Goal: Transaction & Acquisition: Obtain resource

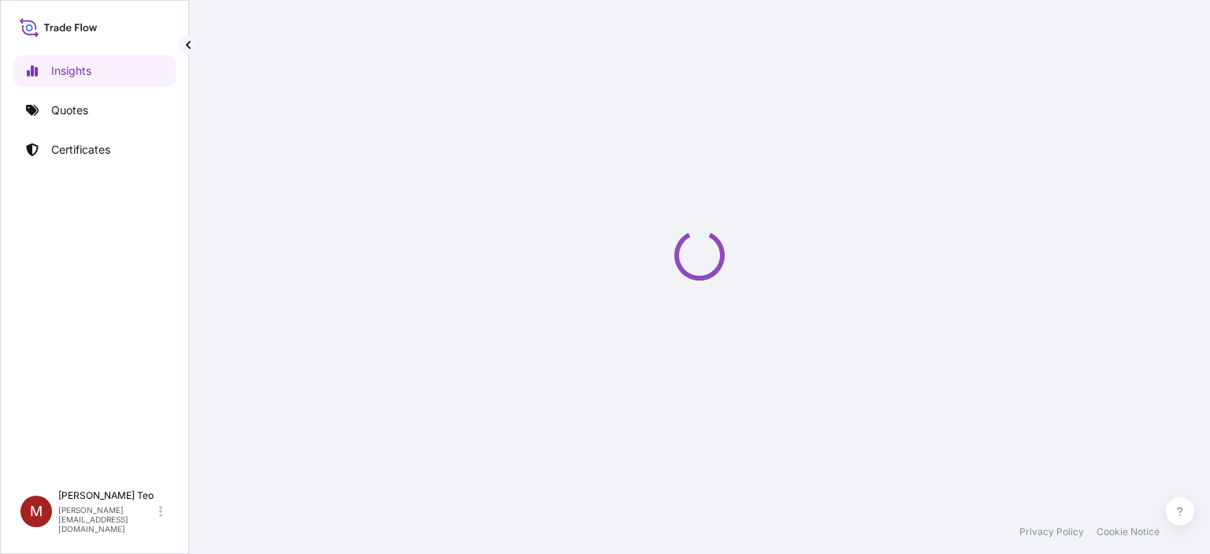
select select "2025"
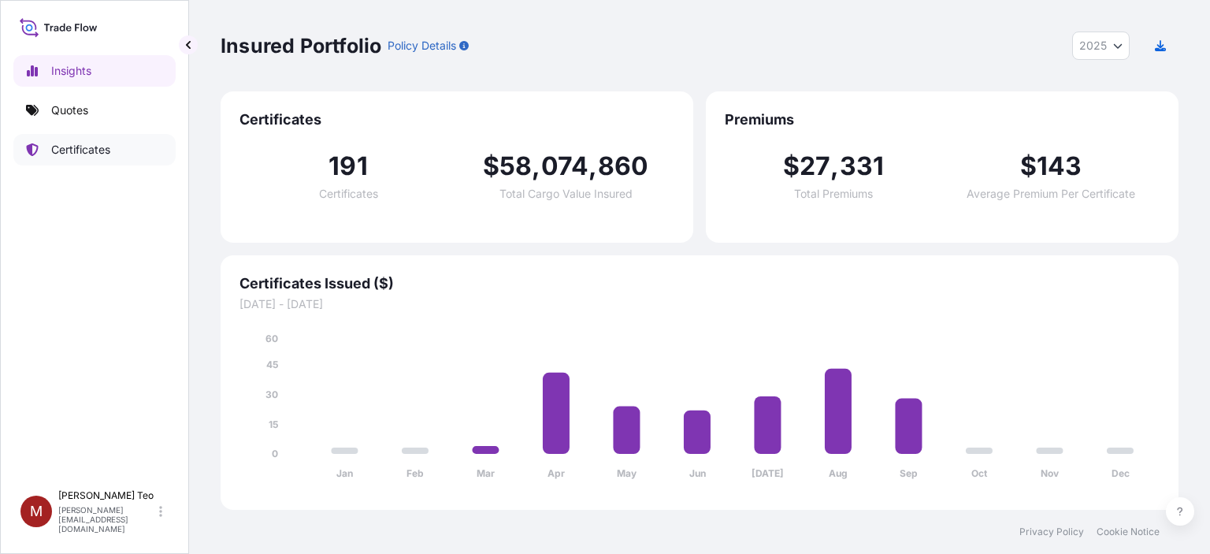
click at [78, 145] on p "Certificates" at bounding box center [80, 150] width 59 height 16
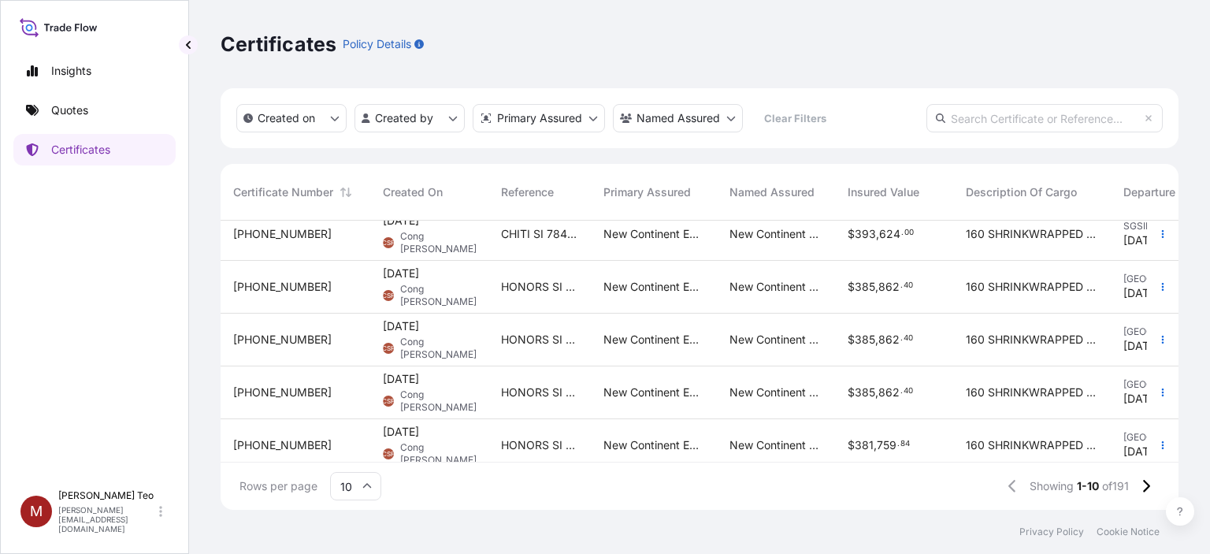
scroll to position [298, 0]
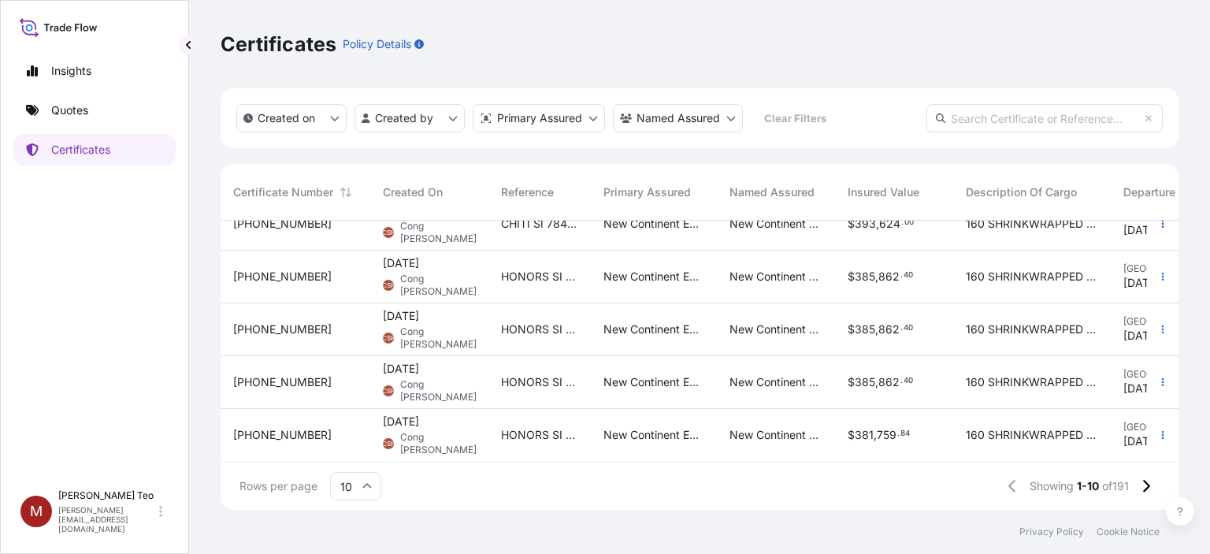
click at [365, 487] on icon at bounding box center [366, 485] width 9 height 9
click at [351, 400] on div "25" at bounding box center [355, 410] width 39 height 30
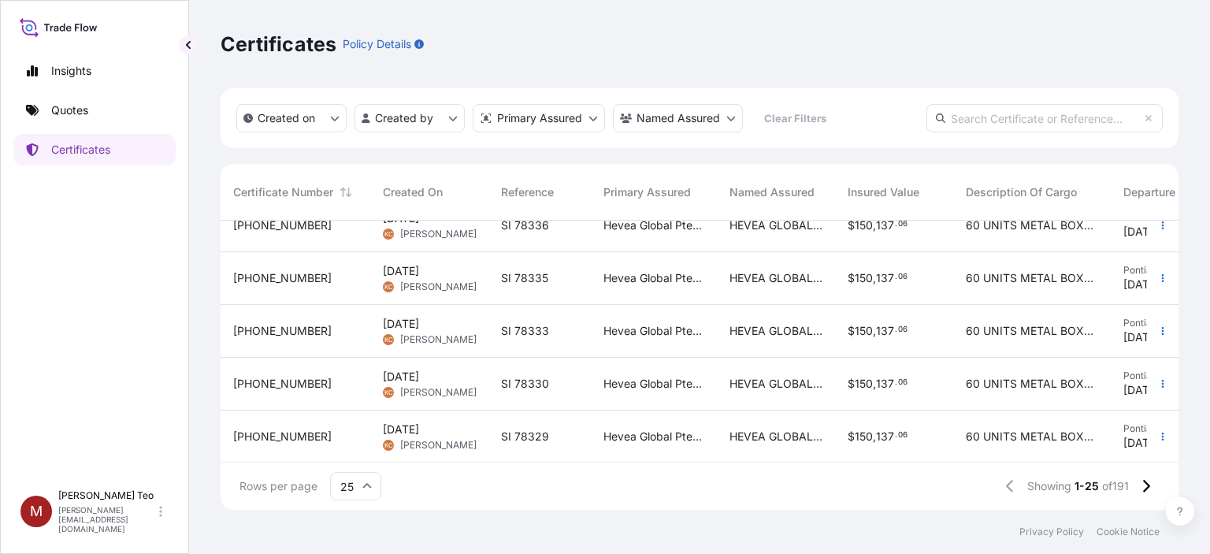
scroll to position [1090, 0]
click at [363, 488] on icon at bounding box center [366, 485] width 9 height 9
click at [354, 444] on div "50" at bounding box center [355, 443] width 39 height 30
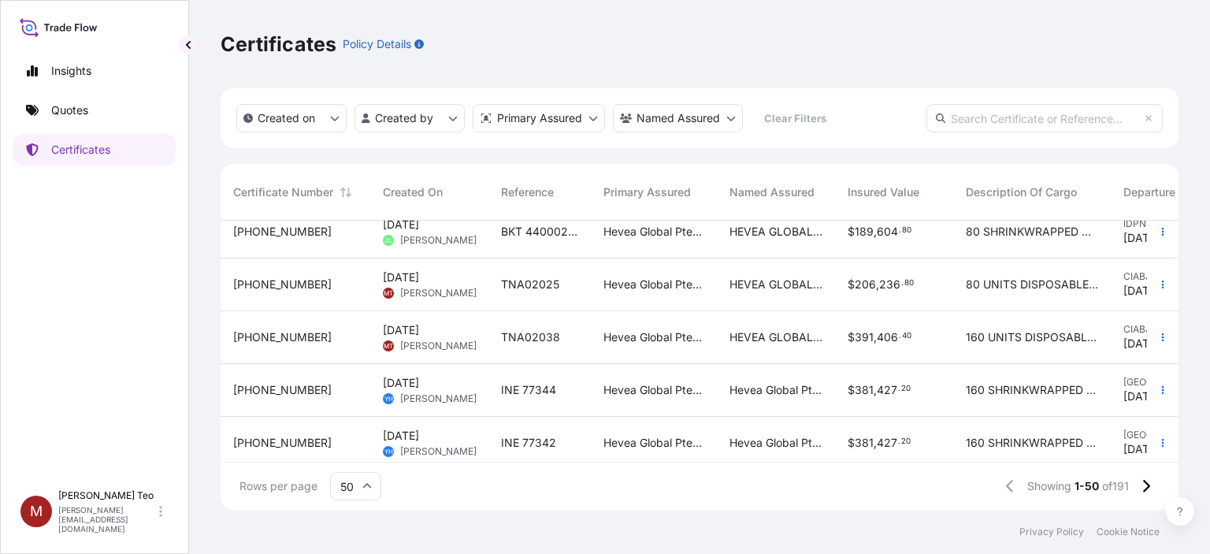
scroll to position [1890, 0]
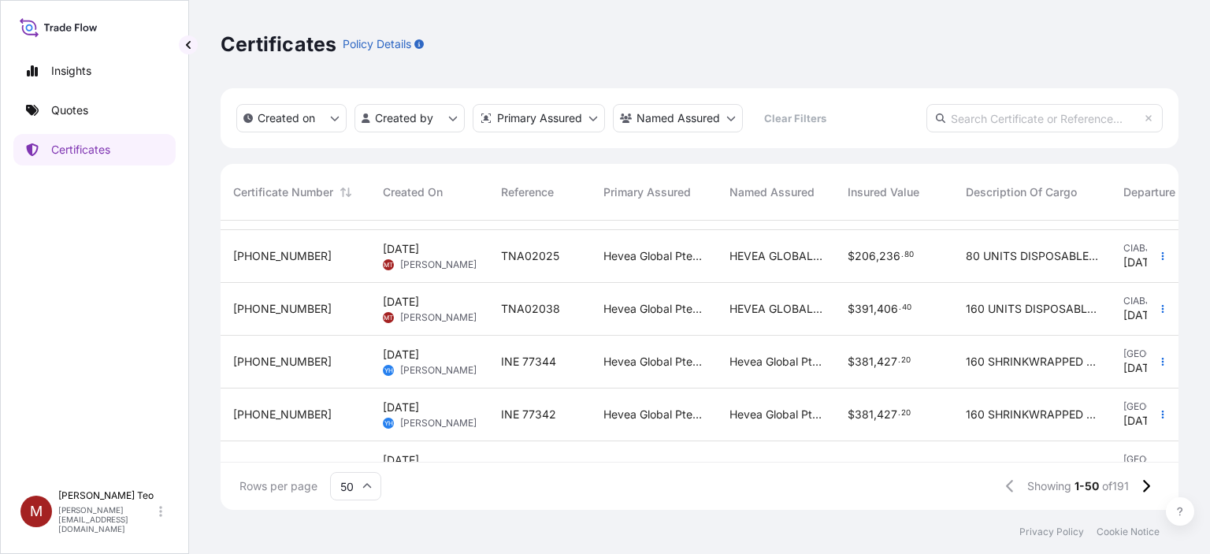
click at [306, 255] on div "[PHONE_NUMBER]" at bounding box center [295, 256] width 124 height 16
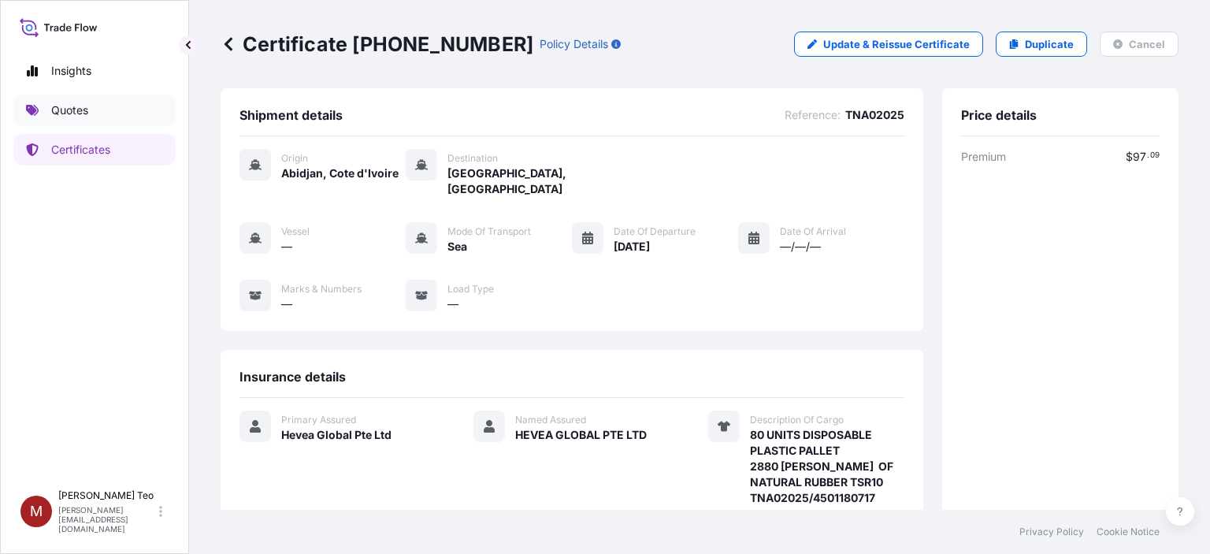
click at [72, 109] on p "Quotes" at bounding box center [69, 110] width 37 height 16
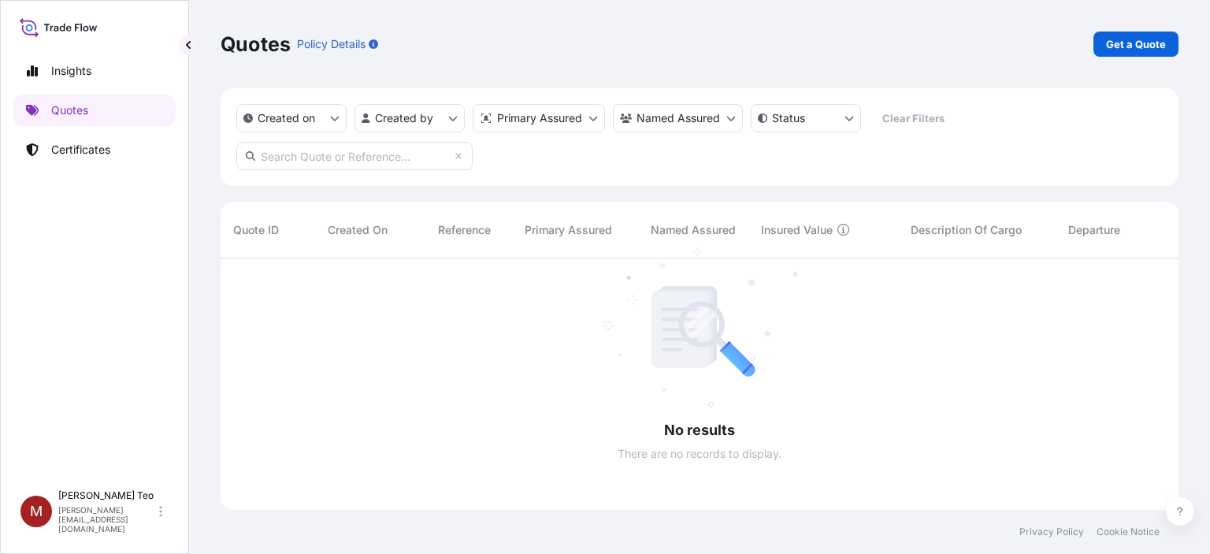
scroll to position [296, 945]
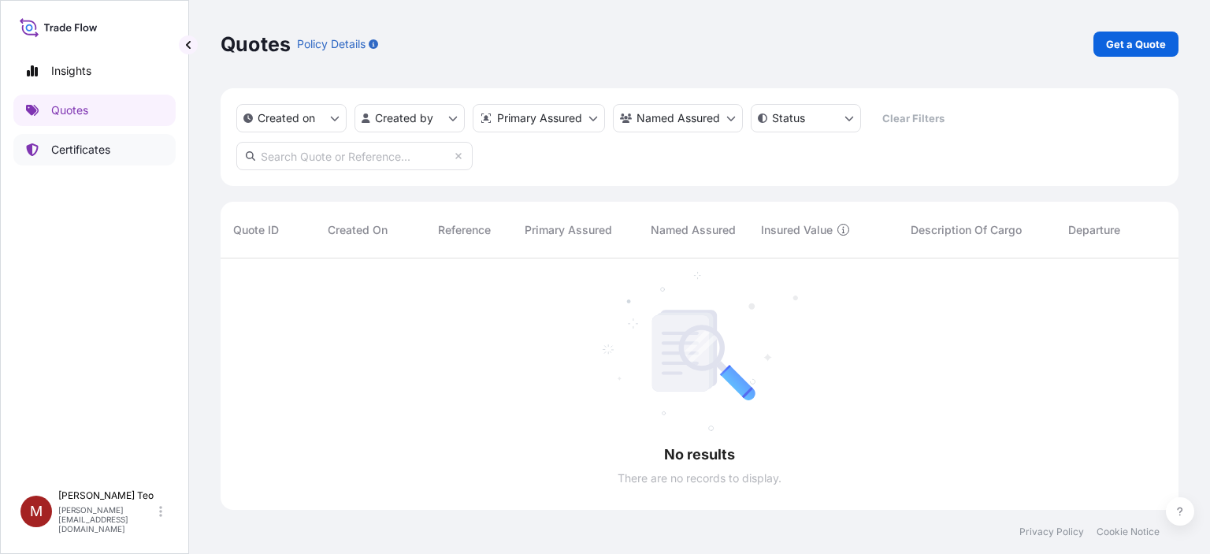
click at [61, 144] on p "Certificates" at bounding box center [80, 150] width 59 height 16
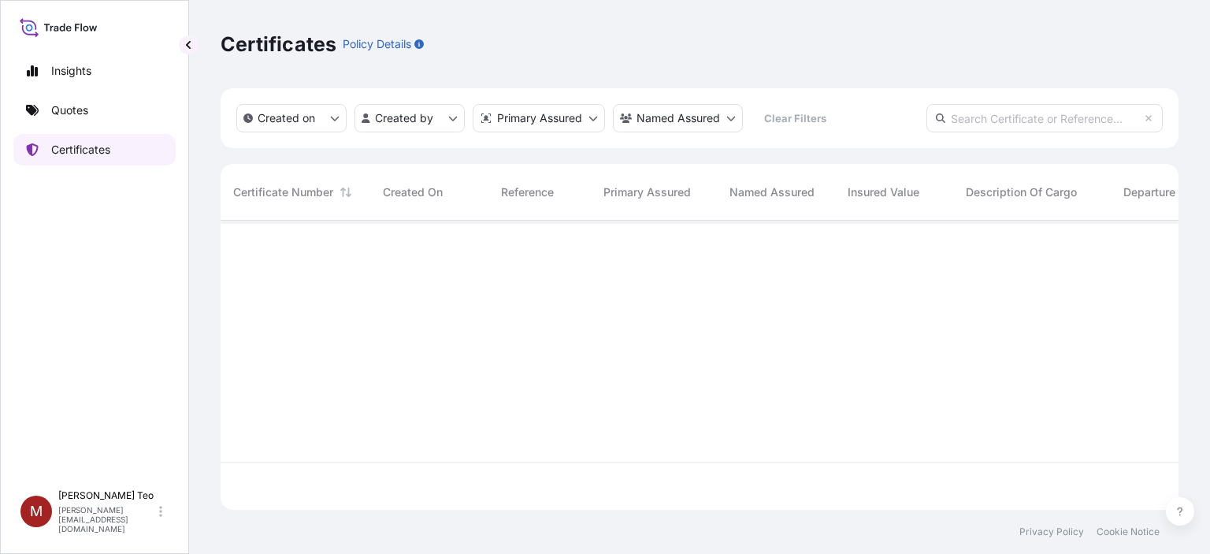
scroll to position [286, 945]
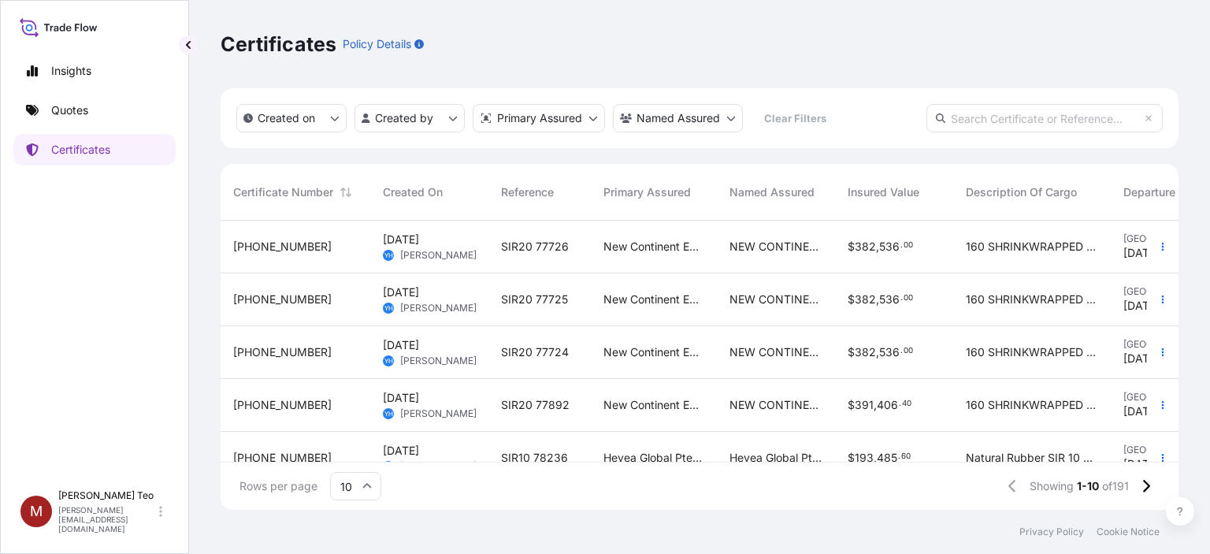
click at [364, 484] on icon at bounding box center [366, 485] width 9 height 9
click at [355, 447] on div "50" at bounding box center [355, 443] width 39 height 30
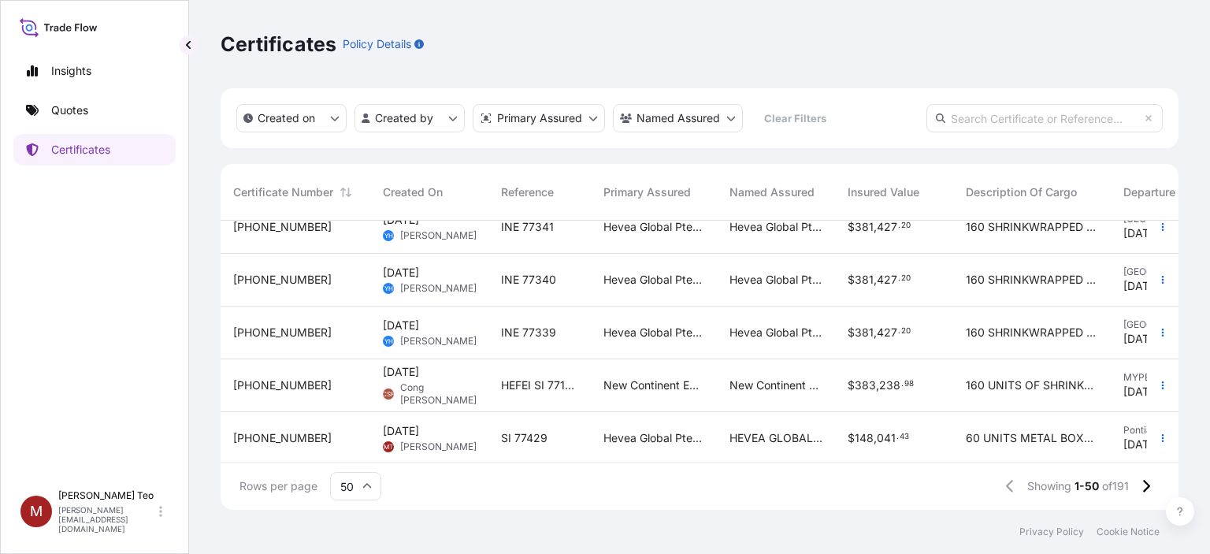
scroll to position [2409, 0]
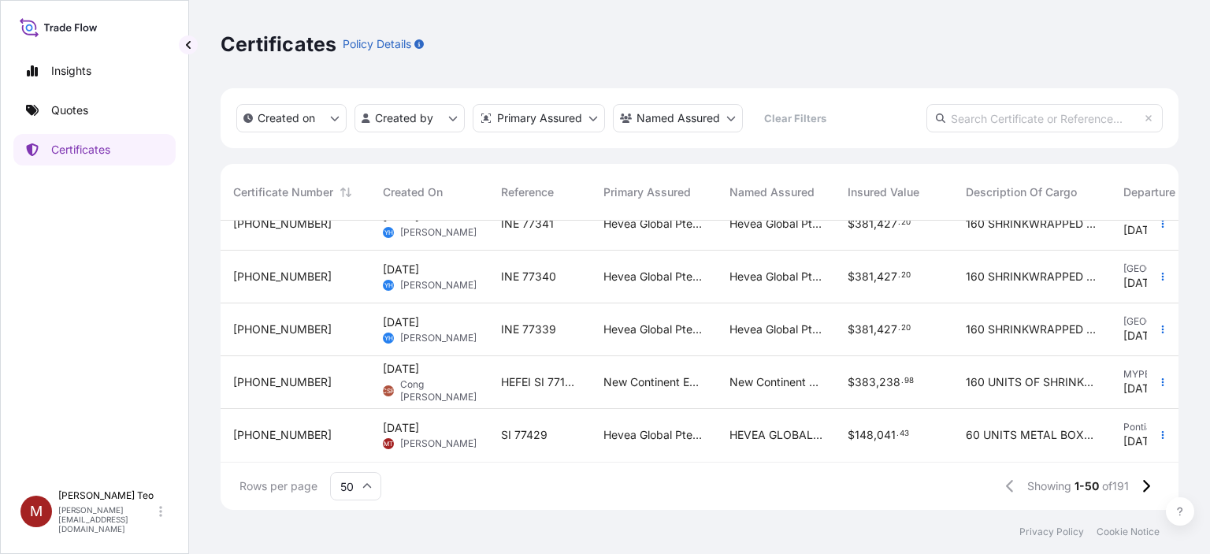
click at [271, 427] on span "31690-78-1" at bounding box center [282, 435] width 98 height 16
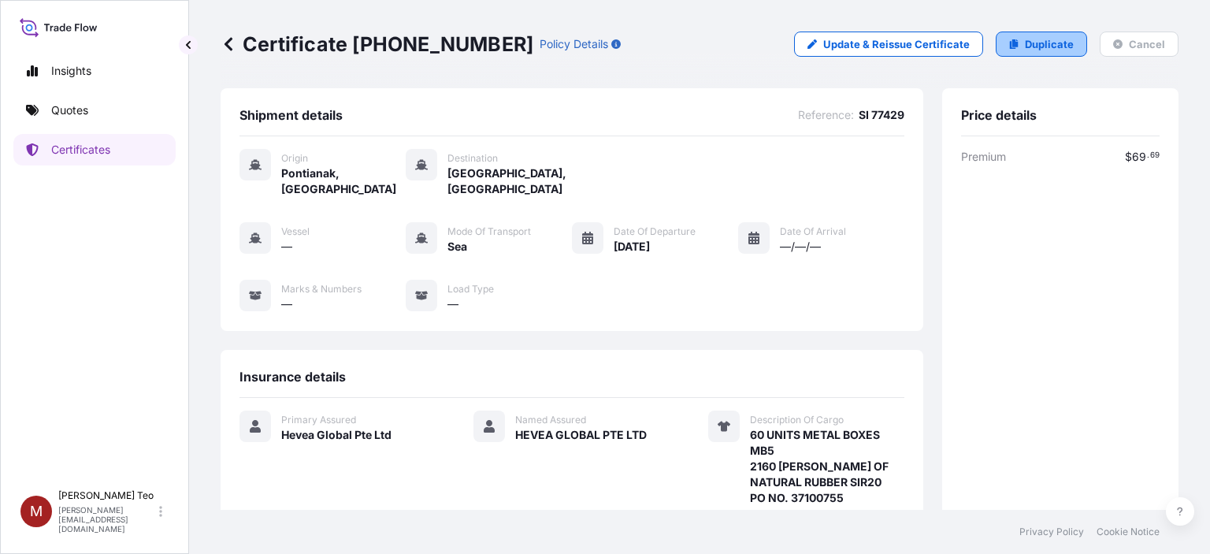
click at [1025, 43] on p "Duplicate" at bounding box center [1049, 44] width 49 height 16
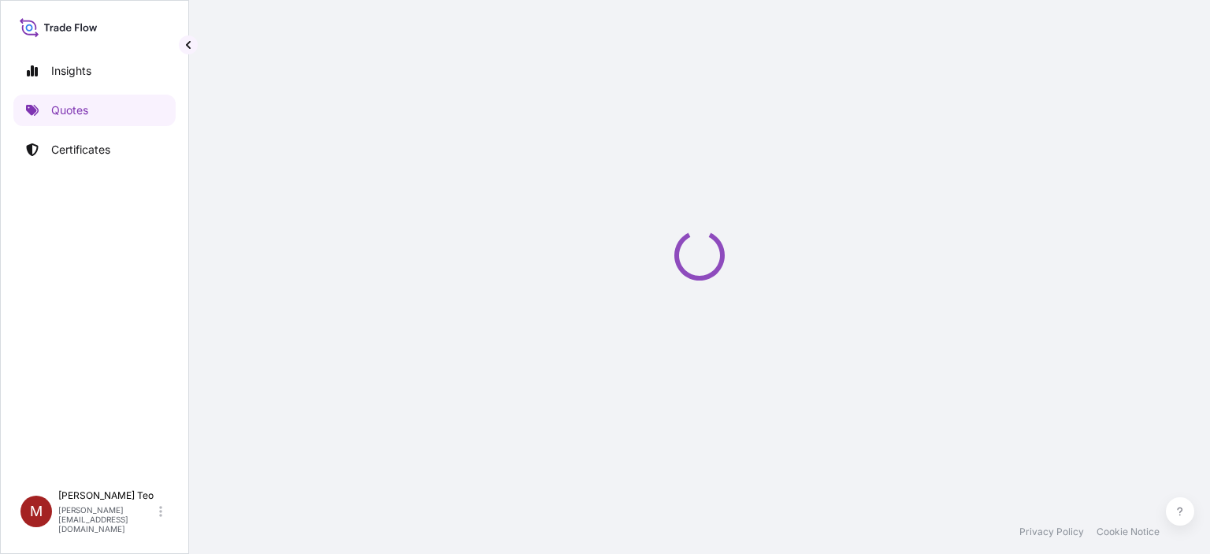
select select "Sea"
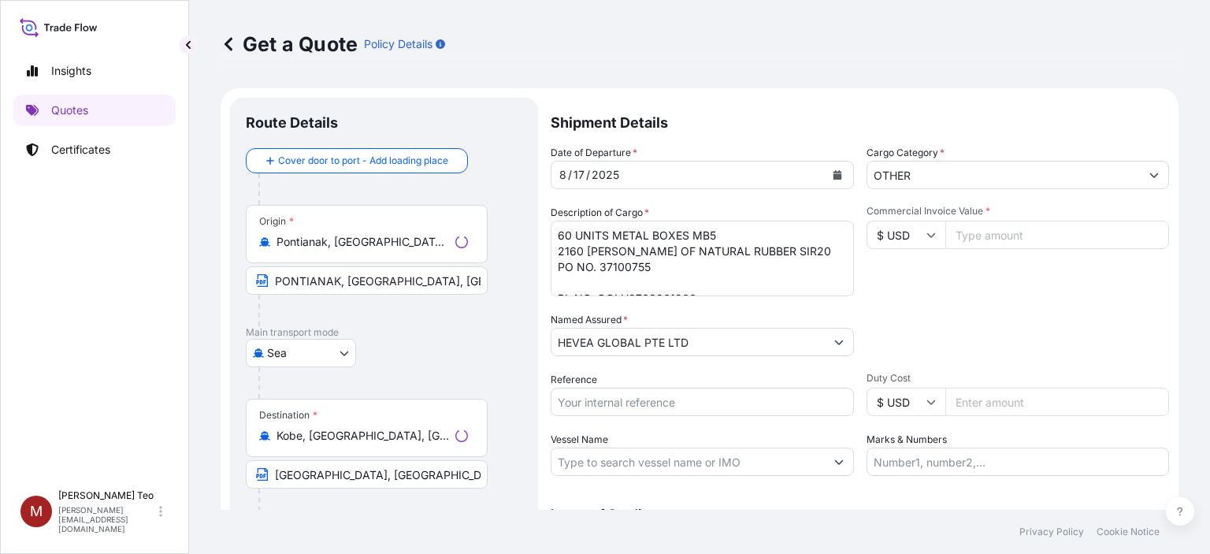
scroll to position [25, 0]
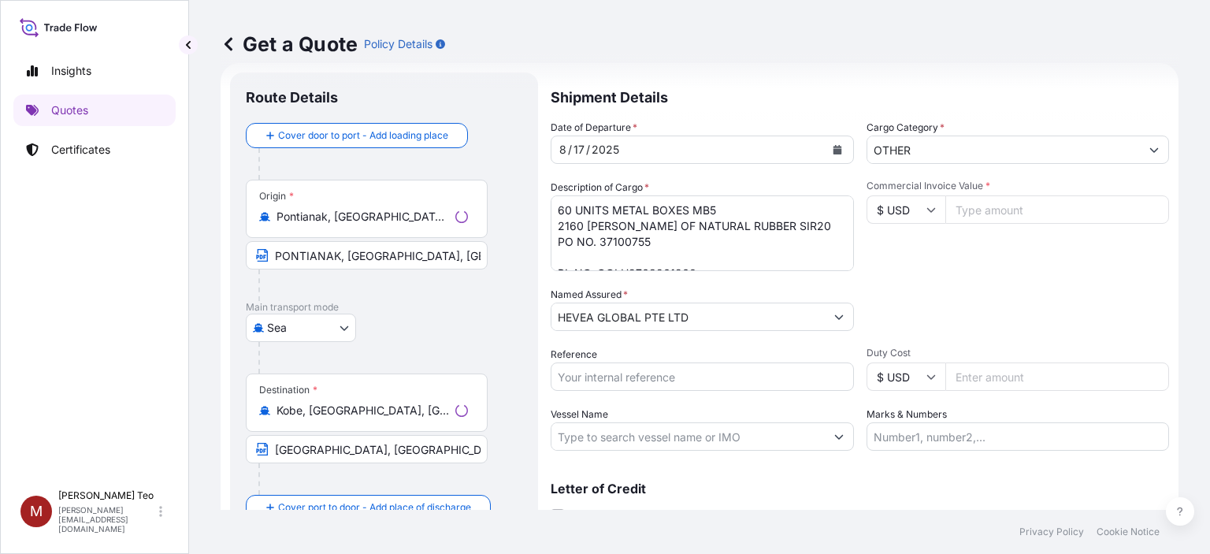
select select "31690"
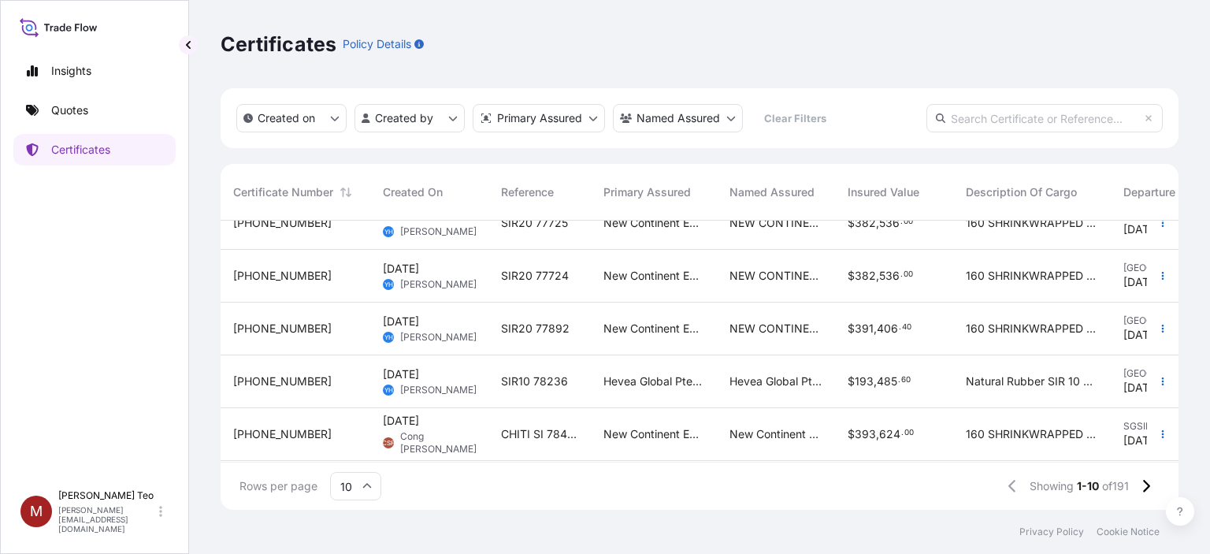
scroll to position [158, 0]
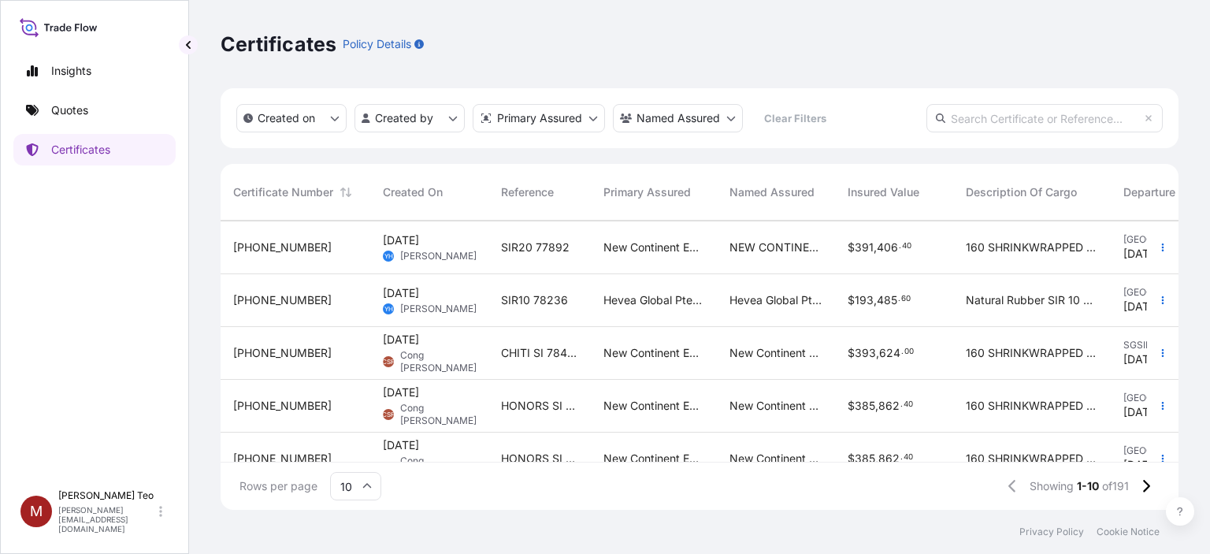
click at [361, 484] on input "10" at bounding box center [355, 486] width 51 height 28
click at [352, 444] on div "50" at bounding box center [355, 443] width 39 height 30
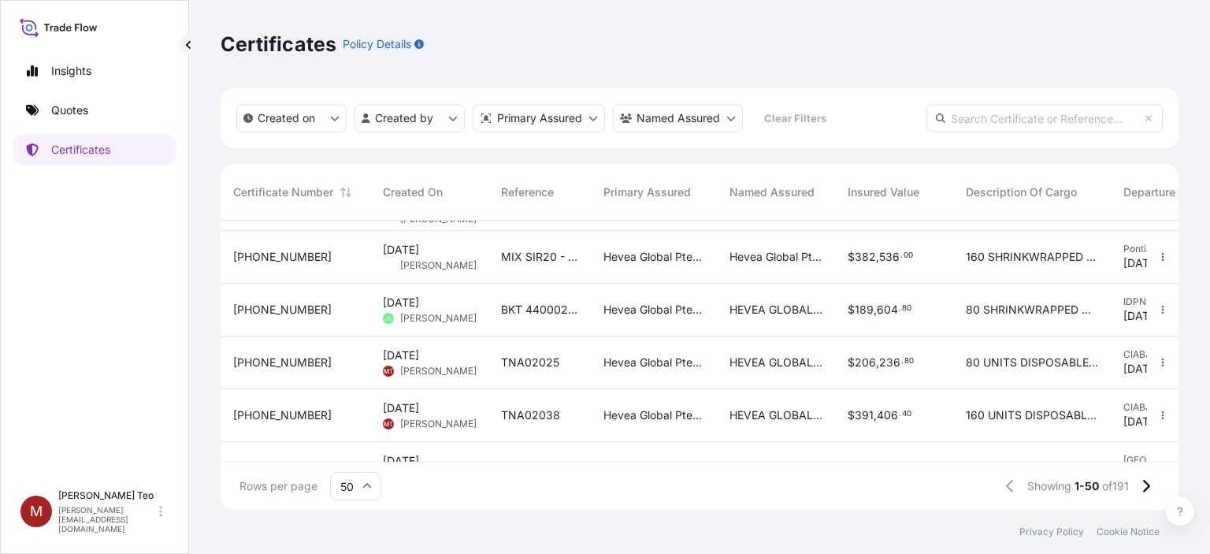
scroll to position [1811, 0]
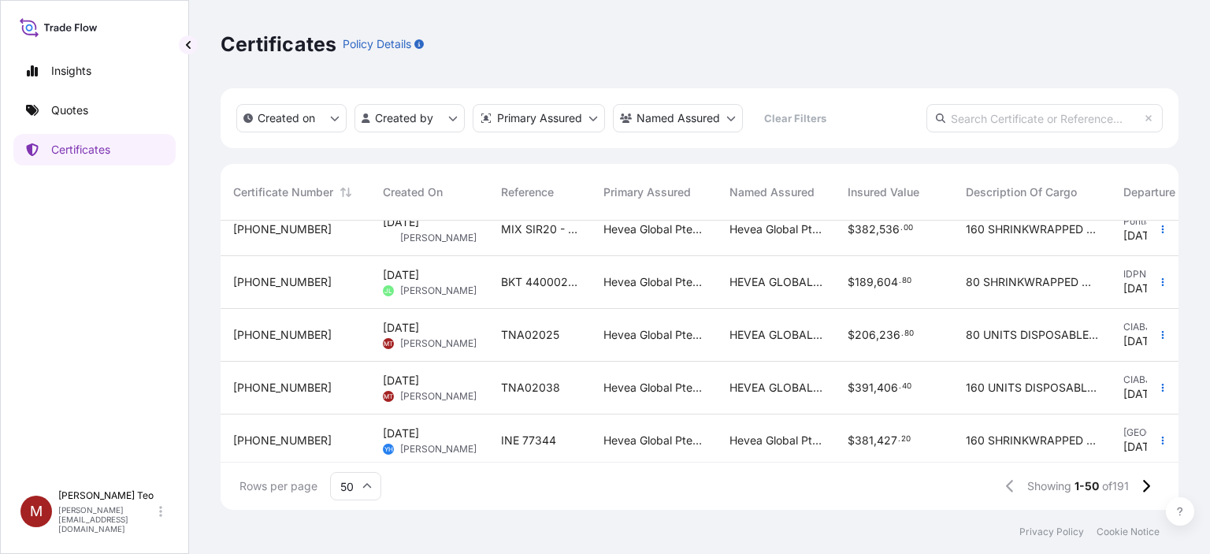
click at [404, 330] on span "Aug 28, 2025" at bounding box center [401, 328] width 36 height 16
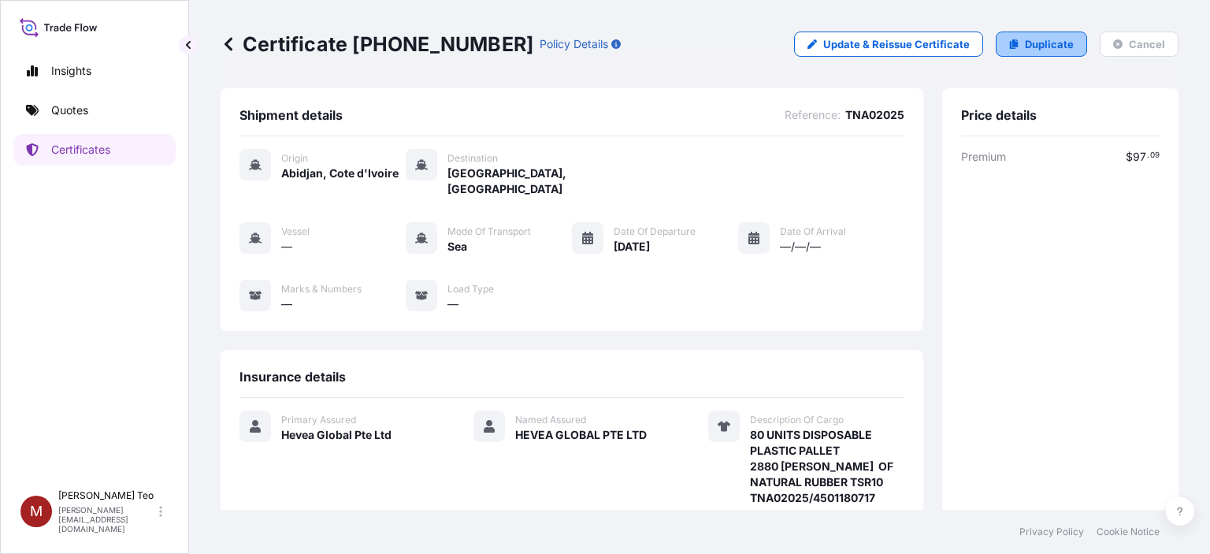
click at [1028, 40] on p "Duplicate" at bounding box center [1049, 44] width 49 height 16
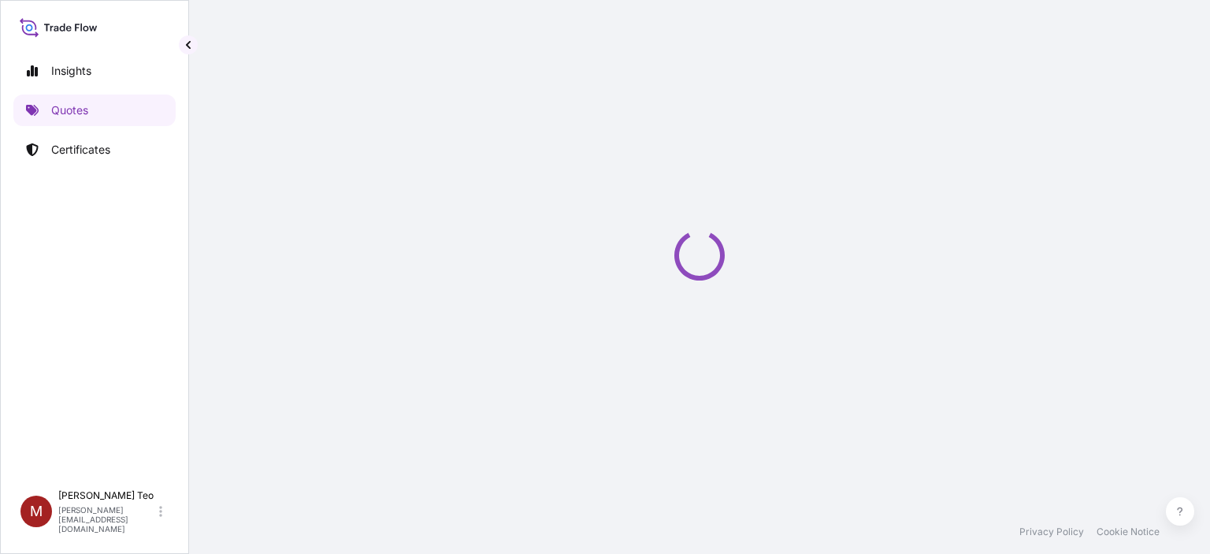
select select "Sea"
select select "31690"
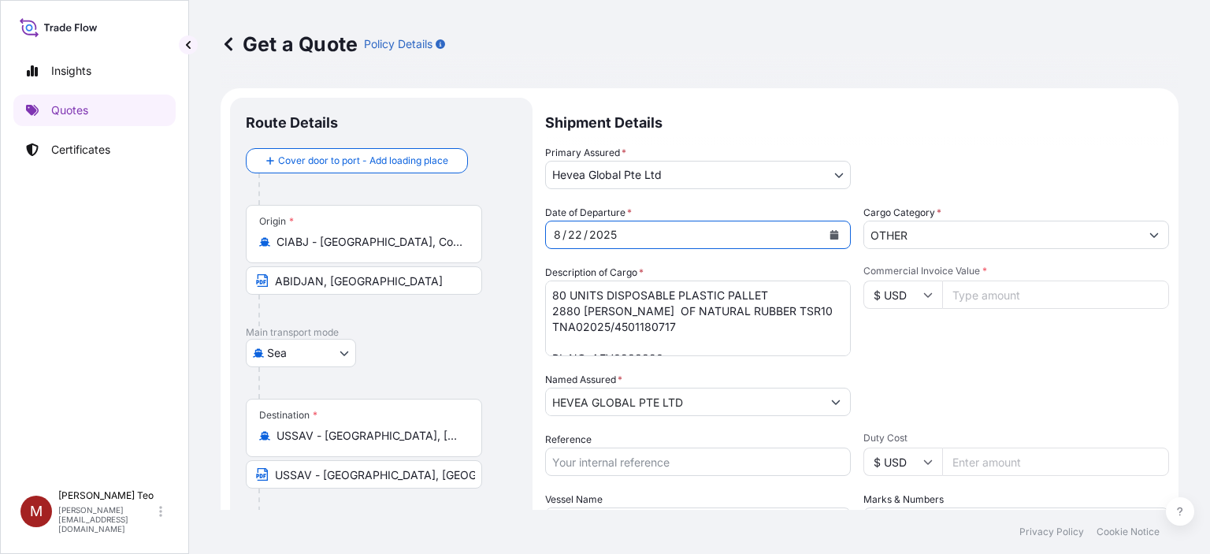
click at [832, 235] on icon "Calendar" at bounding box center [834, 234] width 9 height 9
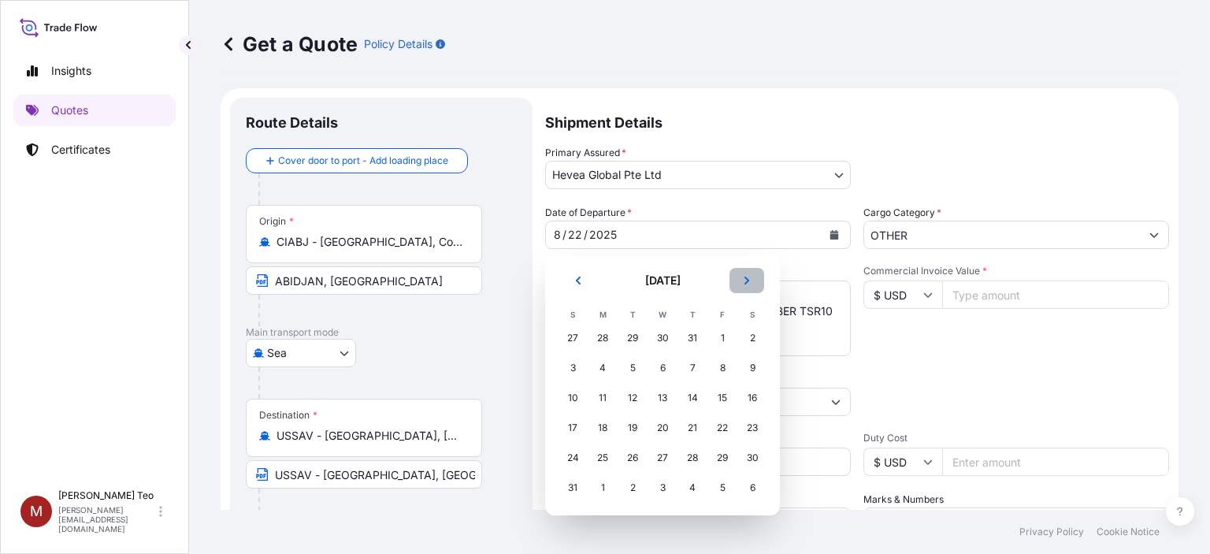
click at [749, 278] on icon "Next" at bounding box center [746, 280] width 9 height 9
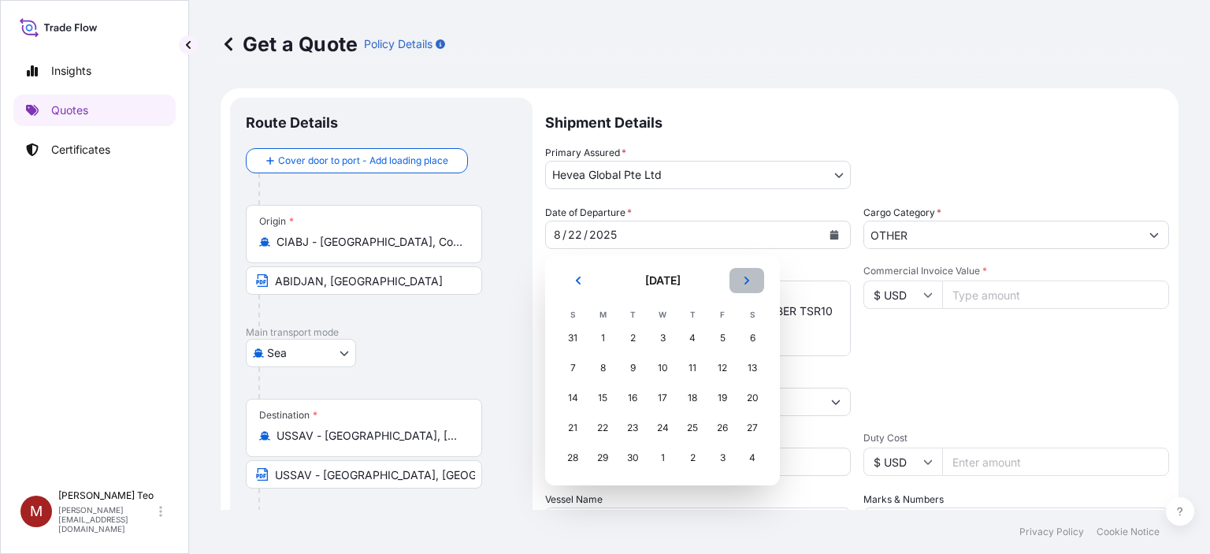
click at [747, 273] on button "Next" at bounding box center [746, 280] width 35 height 25
click at [665, 337] on div "1" at bounding box center [662, 338] width 28 height 28
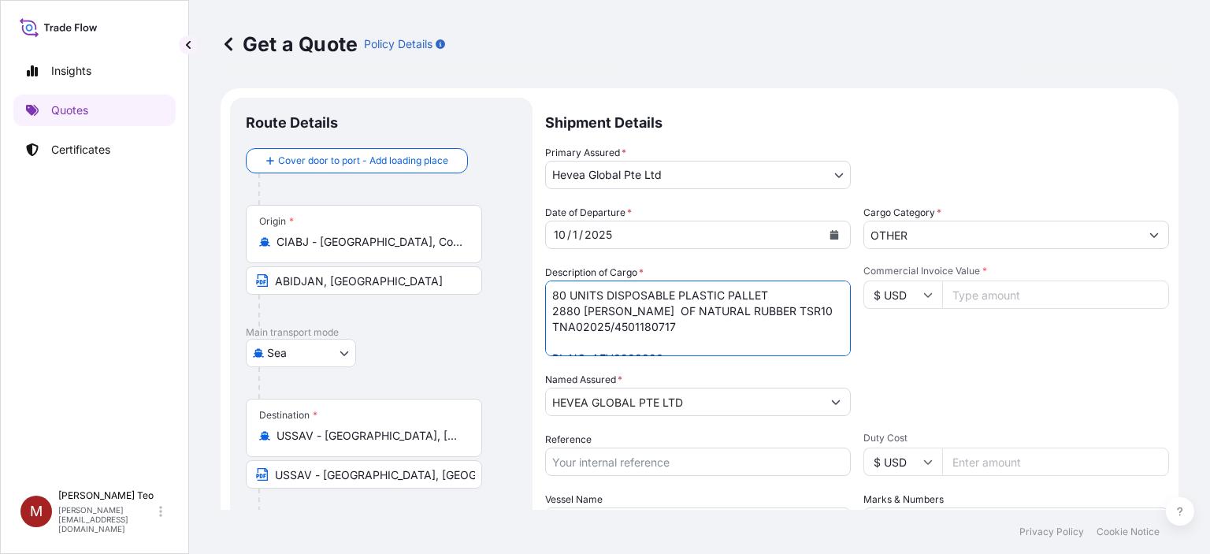
click at [561, 300] on textarea "80 UNITS DISPOSABLE PLASTIC PALLET 2880 BALES OF NATURAL RUBBER TSR10 TNA02025/…" at bounding box center [698, 318] width 306 height 76
click at [576, 308] on textarea "80 UNITS DISPOSABLE PLASTIC PALLET 2880 BALES OF NATURAL RUBBER TSR10 TNA02025/…" at bounding box center [698, 318] width 306 height 76
click at [677, 324] on textarea "80 UNITS DISPOSABLE PLASTIC PALLET 2880 BALES OF NATURAL RUBBER TSR10 TNA02025/…" at bounding box center [698, 318] width 306 height 76
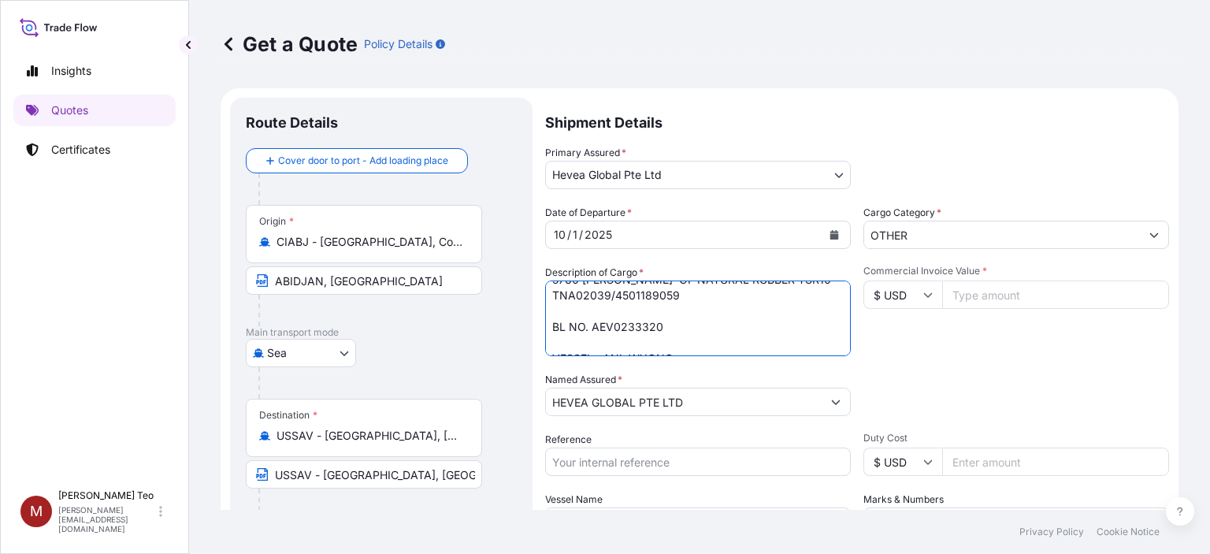
scroll to position [48, 0]
click at [662, 314] on textarea "80 UNITS DISPOSABLE PLASTIC PALLET 2880 BALES OF NATURAL RUBBER TSR10 TNA02025/…" at bounding box center [698, 318] width 306 height 76
click at [674, 347] on textarea "80 UNITS DISPOSABLE PLASTIC PALLET 2880 BALES OF NATURAL RUBBER TSR10 TNA02025/…" at bounding box center [698, 318] width 306 height 76
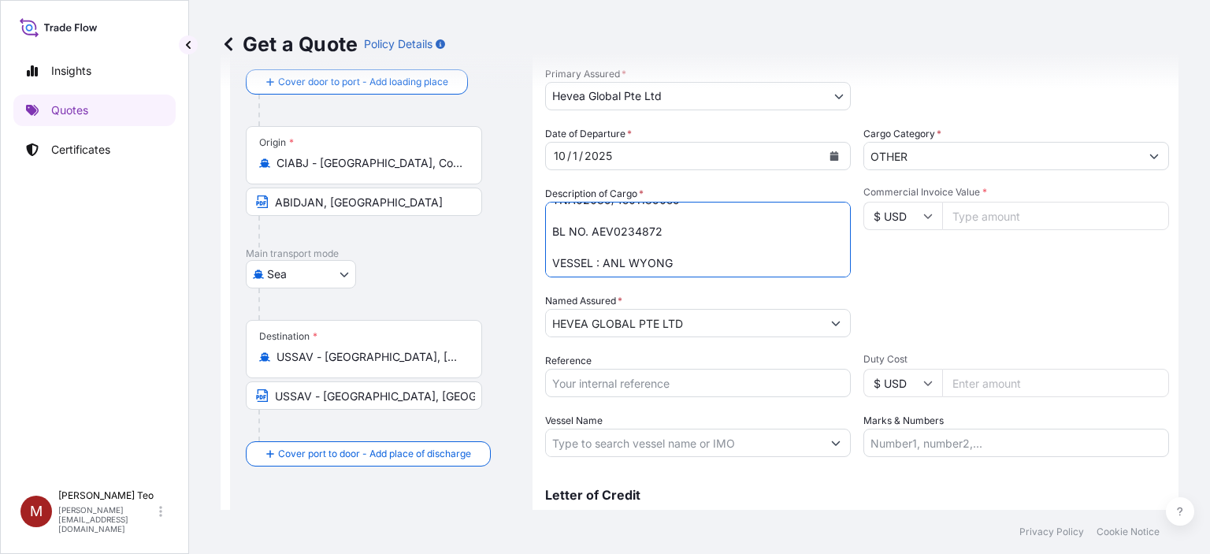
click at [673, 254] on textarea "80 UNITS DISPOSABLE PLASTIC PALLET 2880 BALES OF NATURAL RUBBER TSR10 TNA02025/…" at bounding box center [698, 240] width 306 height 76
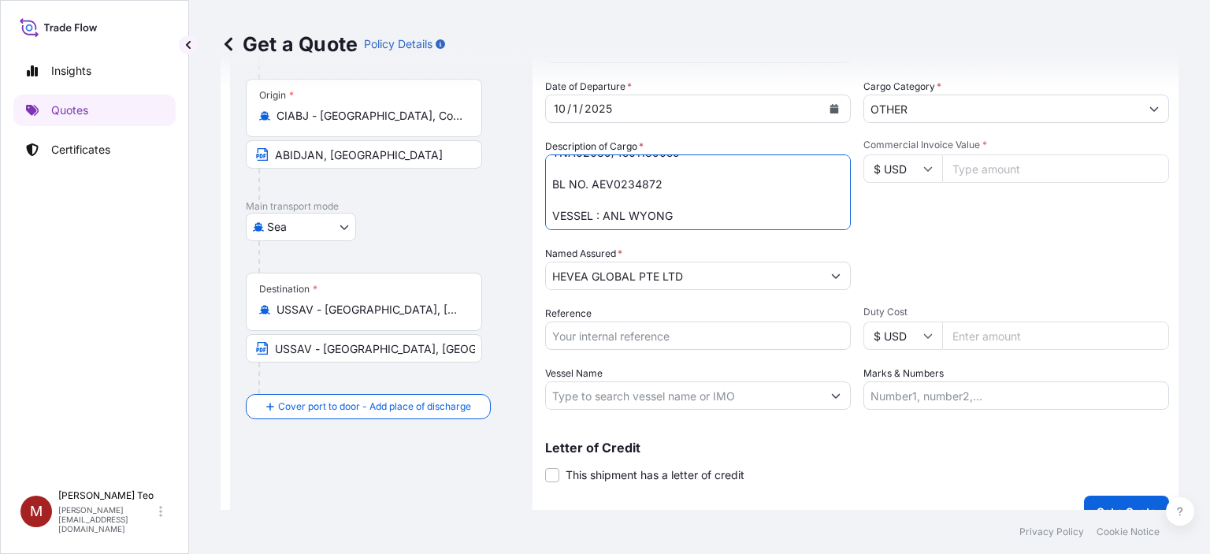
scroll to position [151, 0]
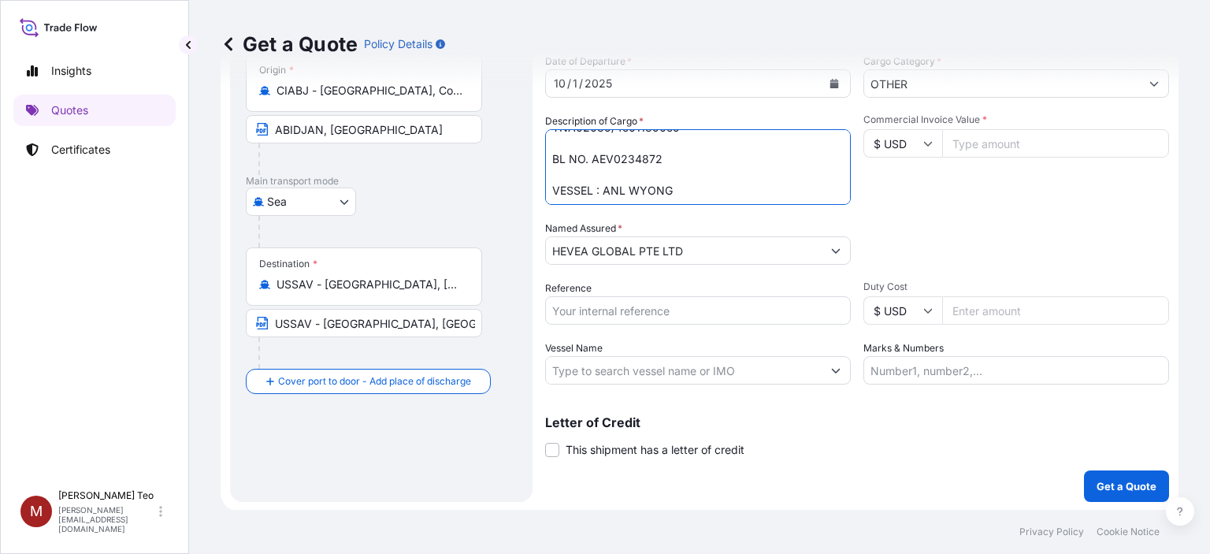
type textarea "160 UNITS DISPOSABLE PLASTIC PALLET 5760 BALES OF NATURAL RUBBER TSR10 TNA02039…"
click at [683, 305] on input "Reference" at bounding box center [698, 310] width 306 height 28
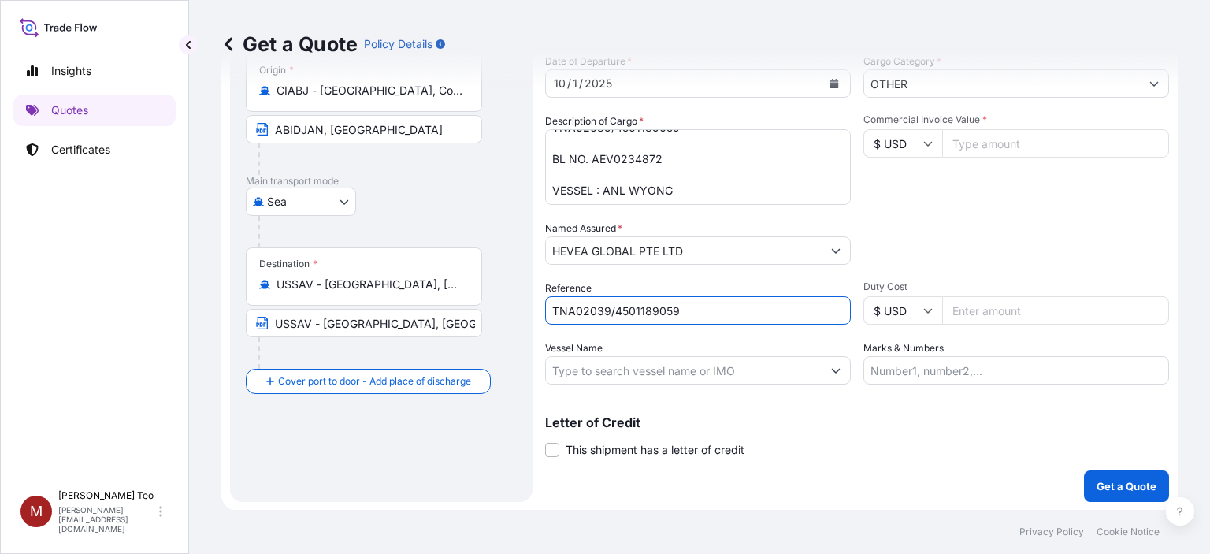
type input "TNA02039/4501189059"
click at [939, 80] on div "Get a Quote Policy Details" at bounding box center [700, 44] width 958 height 88
click at [969, 143] on input "Commercial Invoice Value *" at bounding box center [1055, 143] width 227 height 28
type input "357840.00"
click at [1084, 470] on button "Get a Quote" at bounding box center [1126, 486] width 85 height 32
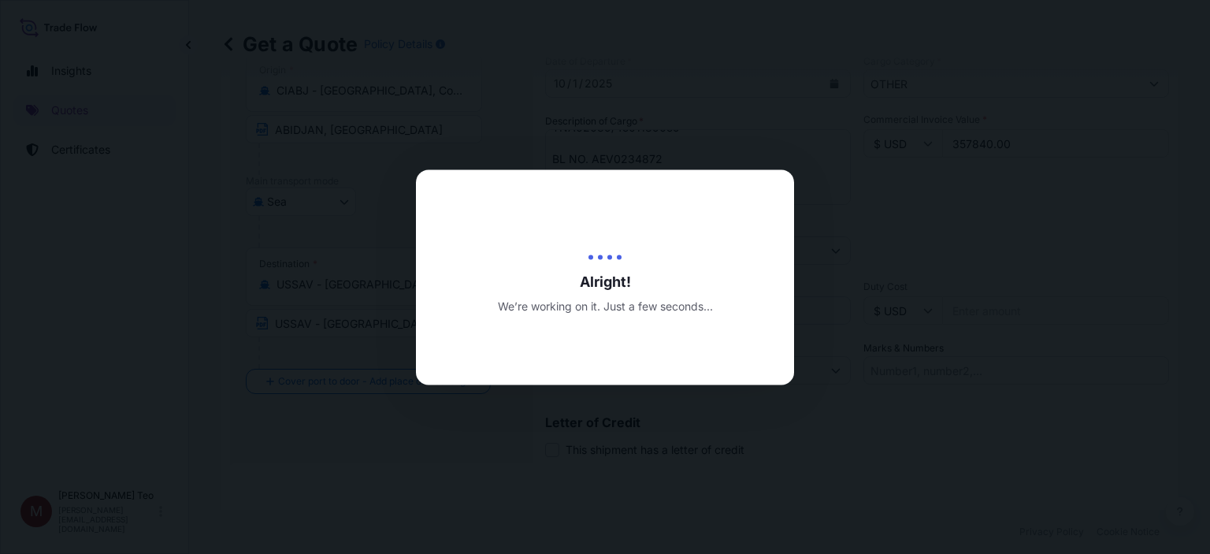
type input "10/06/2025"
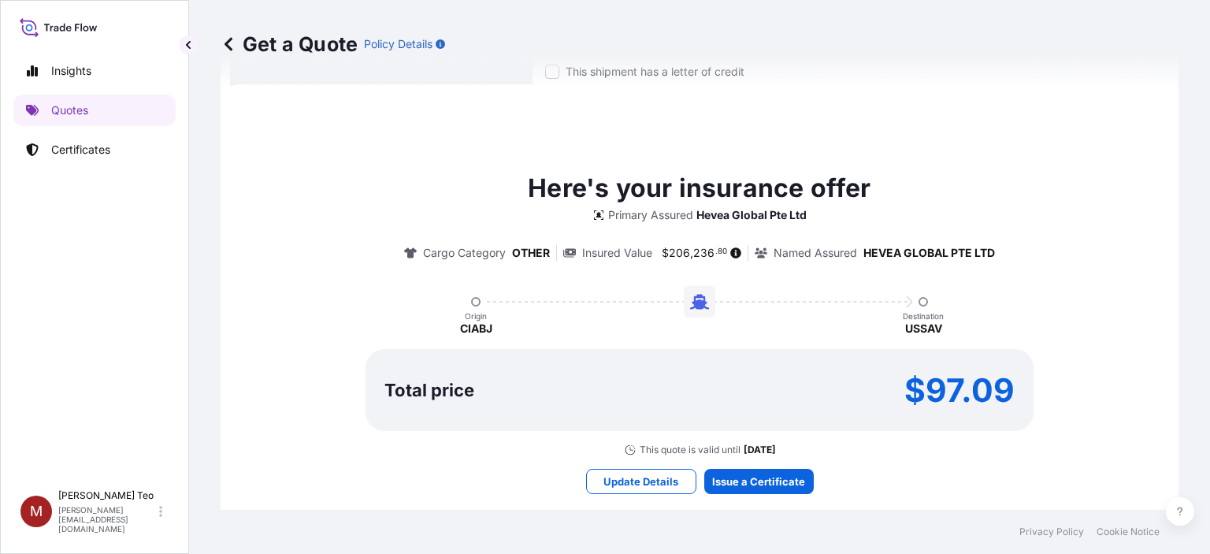
scroll to position [535, 0]
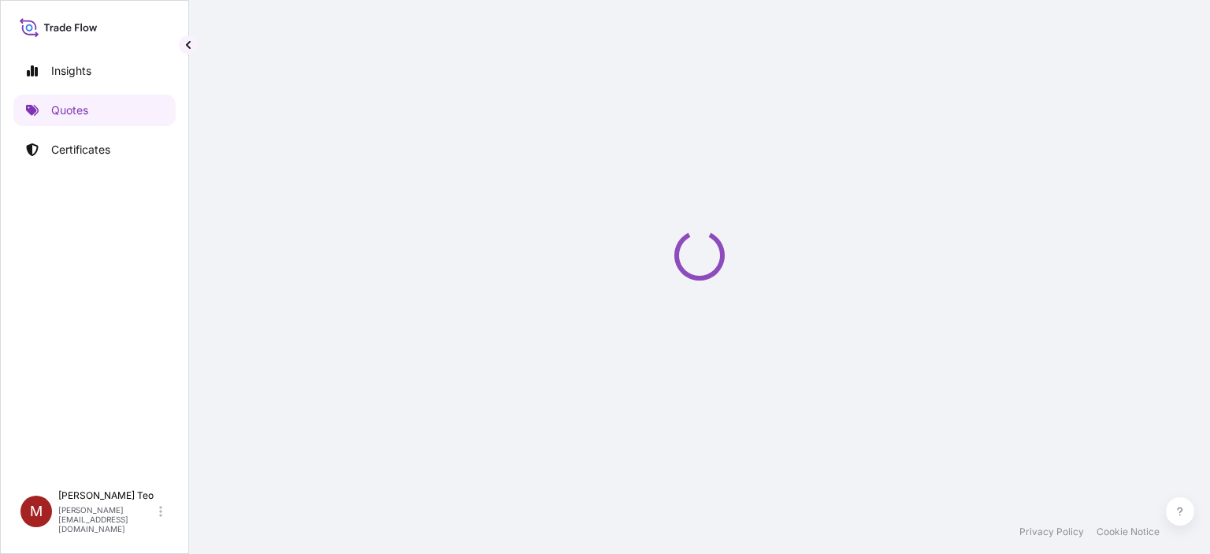
select select "Sea"
select select "31690"
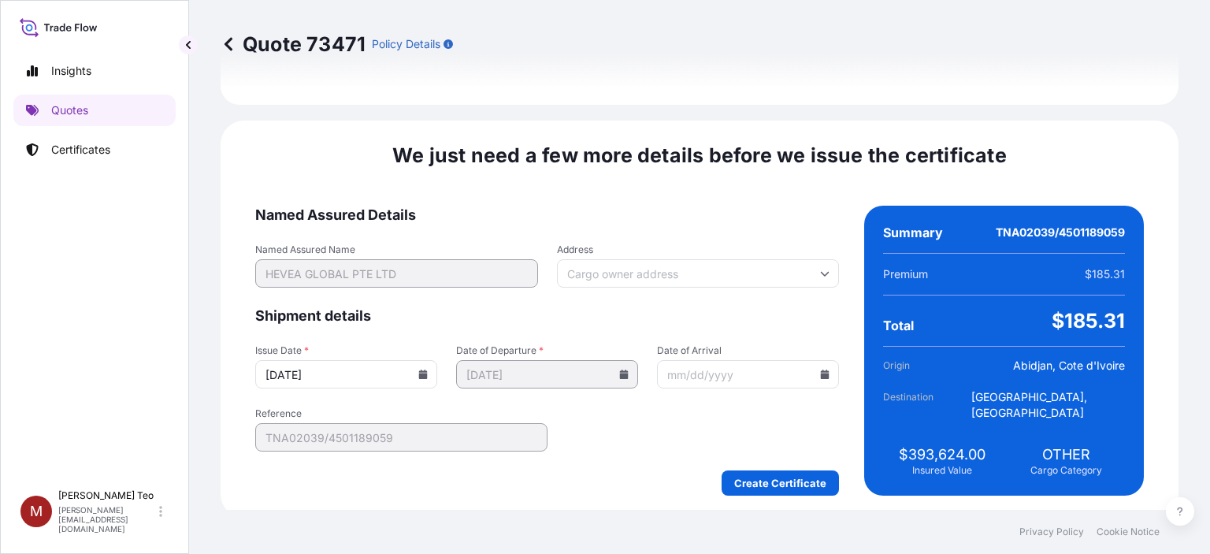
scroll to position [1934, 0]
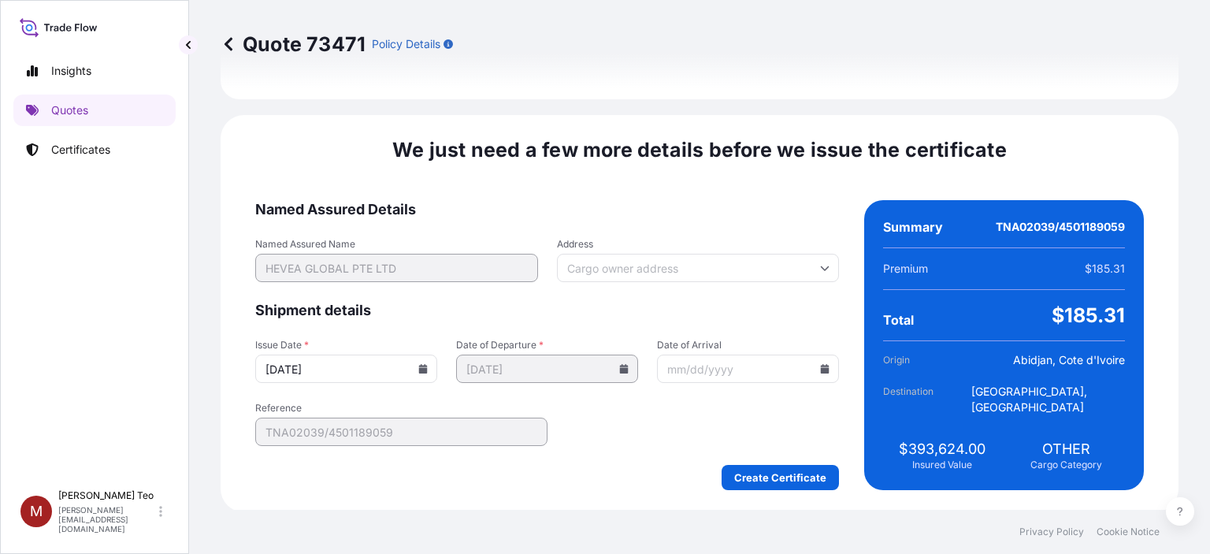
click at [423, 371] on icon at bounding box center [423, 368] width 9 height 9
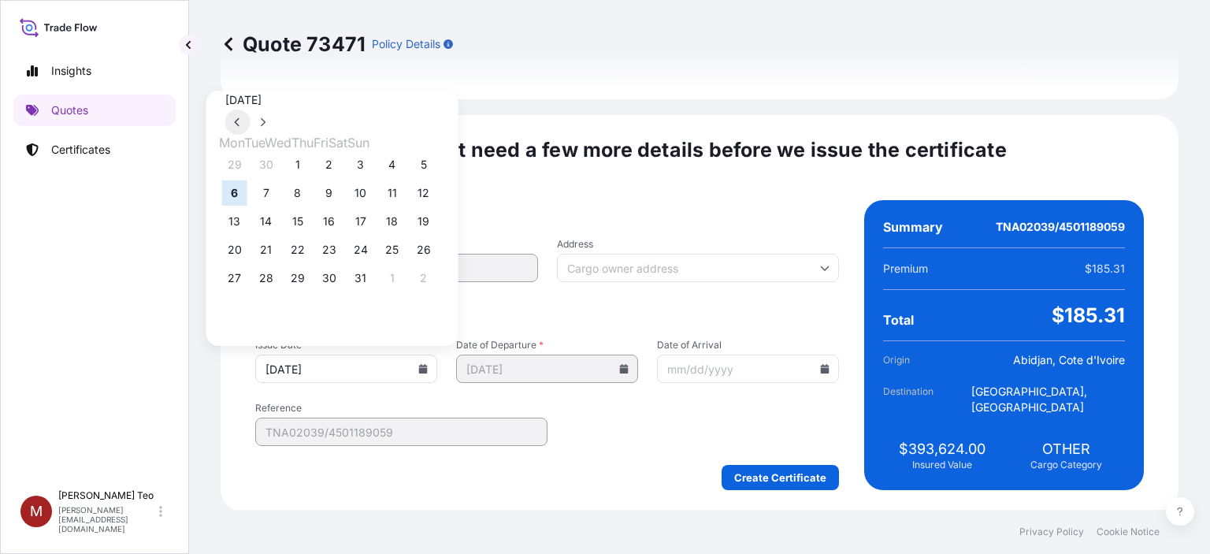
click at [250, 109] on button at bounding box center [237, 121] width 25 height 25
click at [277, 284] on button "30" at bounding box center [266, 277] width 25 height 25
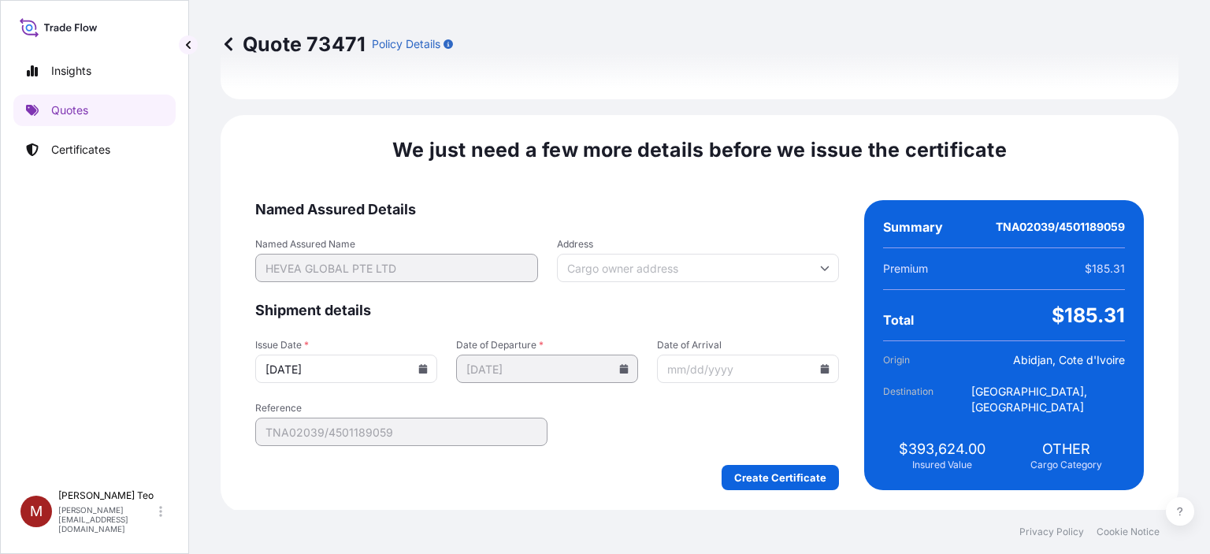
type input "09/30/2025"
click at [423, 371] on input "09/30/2025" at bounding box center [346, 368] width 182 height 28
click at [419, 366] on icon at bounding box center [423, 368] width 9 height 9
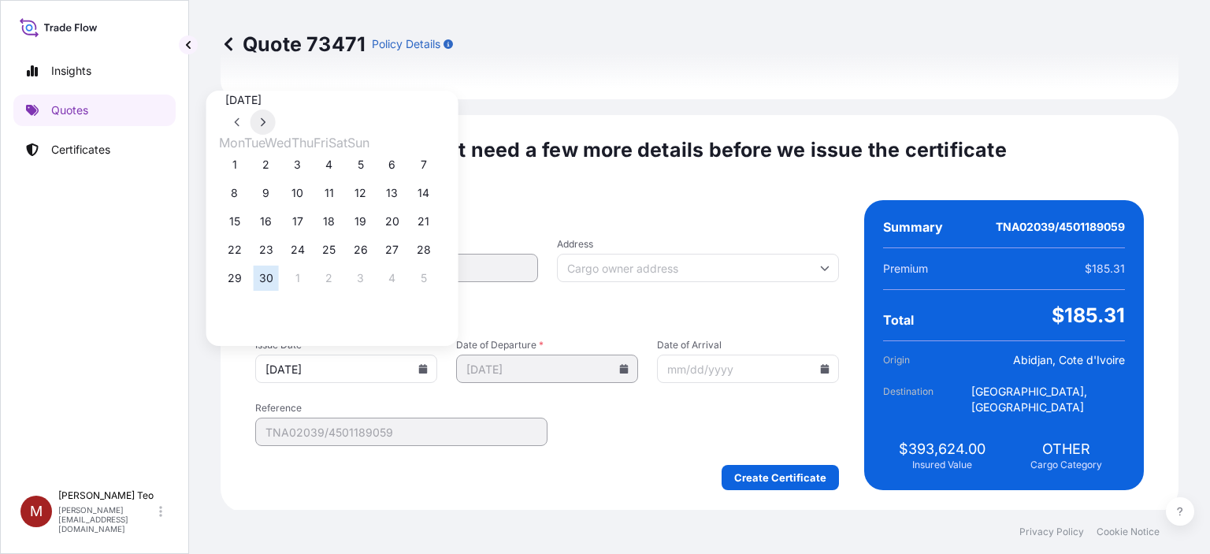
click at [265, 118] on icon at bounding box center [263, 122] width 5 height 9
click at [250, 109] on button at bounding box center [237, 121] width 25 height 25
click at [268, 286] on button "30" at bounding box center [266, 277] width 25 height 25
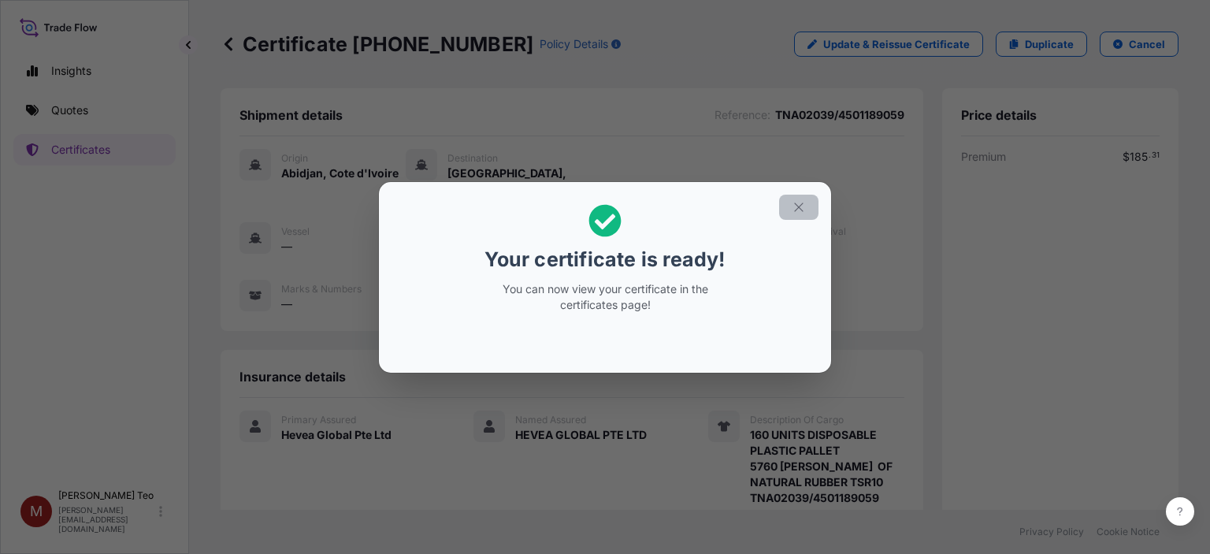
click at [795, 206] on icon "button" at bounding box center [798, 207] width 14 height 14
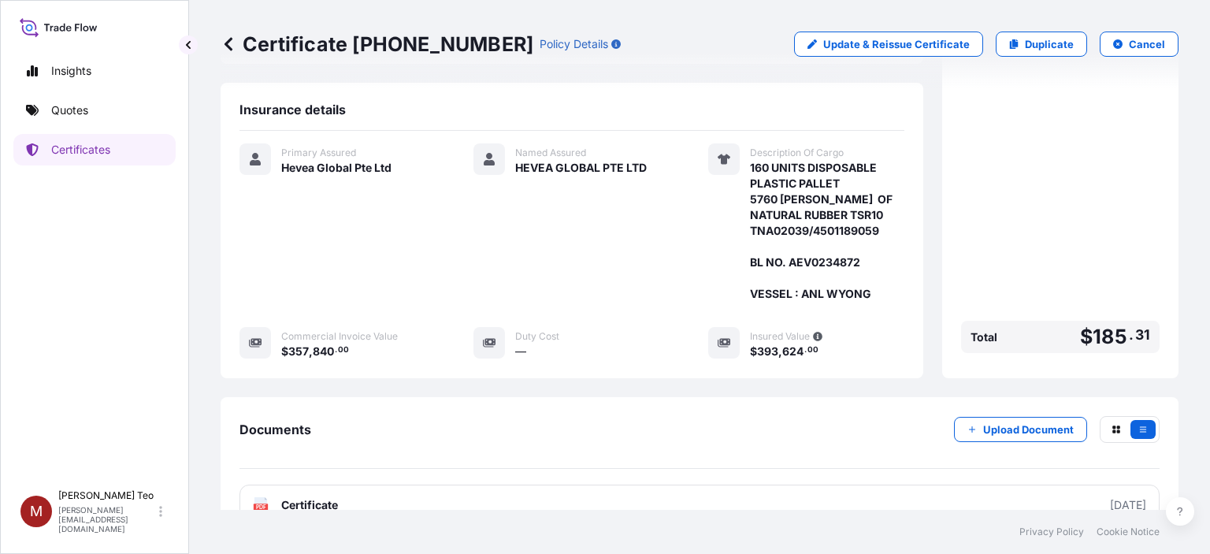
scroll to position [296, 0]
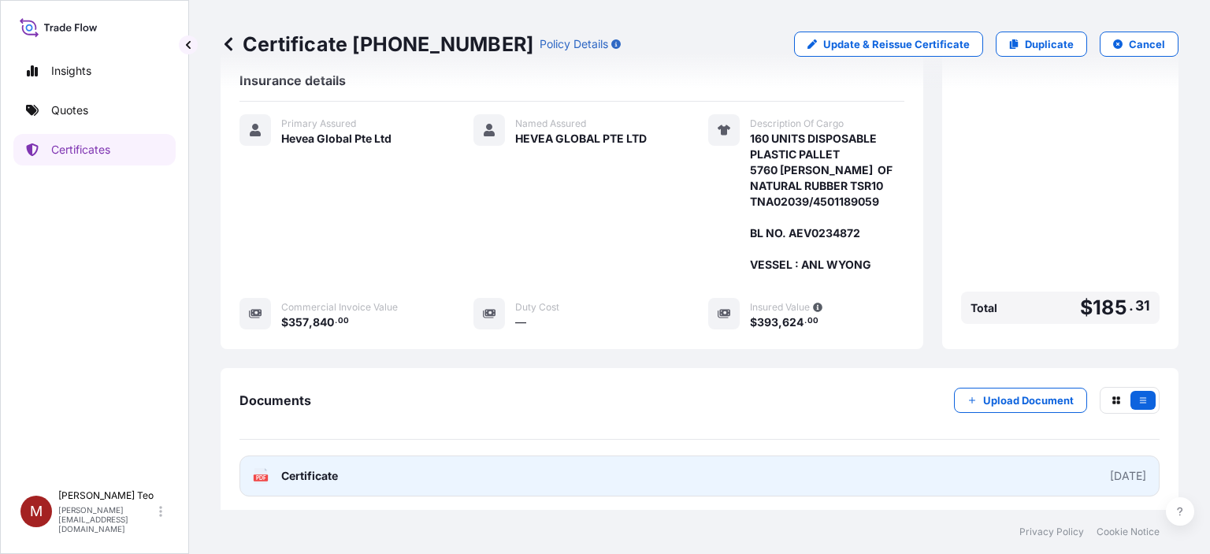
click at [285, 470] on span "Certificate" at bounding box center [309, 476] width 57 height 16
